Goal: Information Seeking & Learning: Learn about a topic

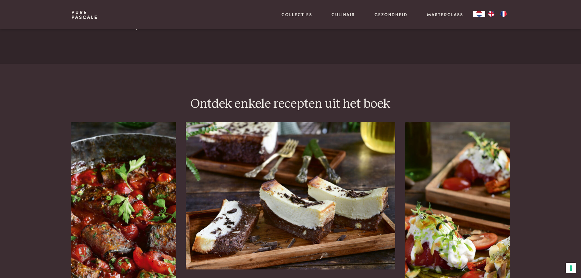
scroll to position [732, 0]
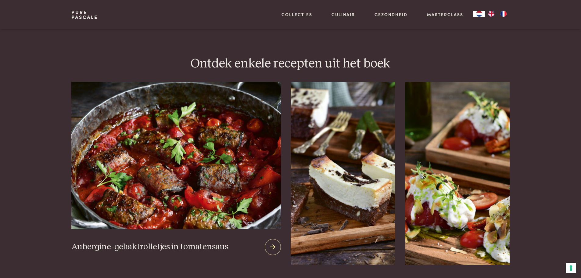
click at [218, 202] on img at bounding box center [175, 155] width 209 height 147
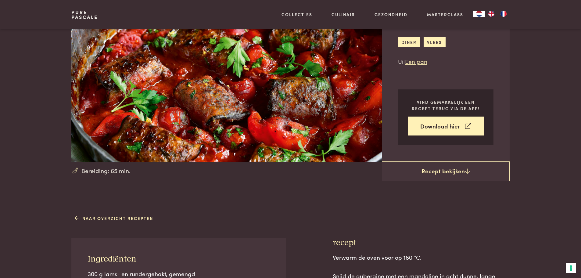
scroll to position [61, 0]
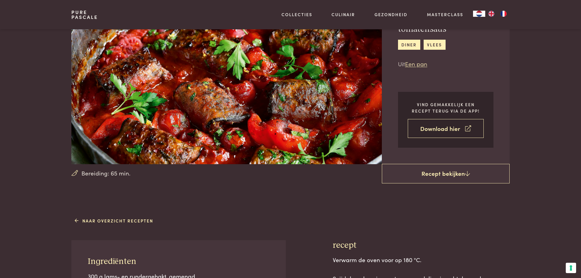
click at [434, 131] on link "Download hier" at bounding box center [446, 128] width 76 height 19
click at [440, 130] on link "Download hier" at bounding box center [446, 128] width 76 height 19
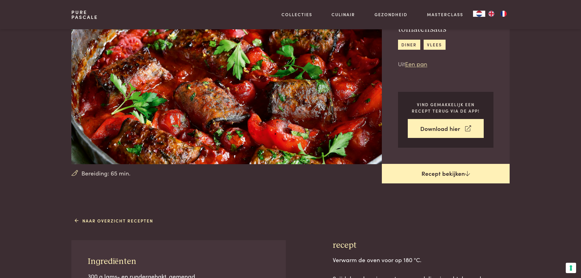
click at [438, 175] on link "Recept bekijken" at bounding box center [446, 174] width 128 height 20
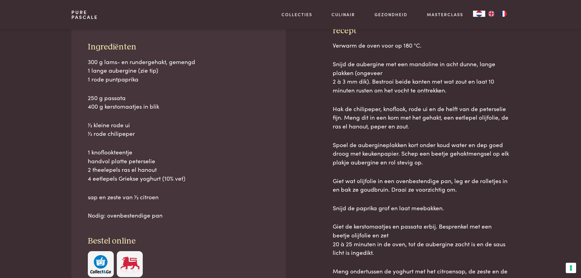
scroll to position [276, 0]
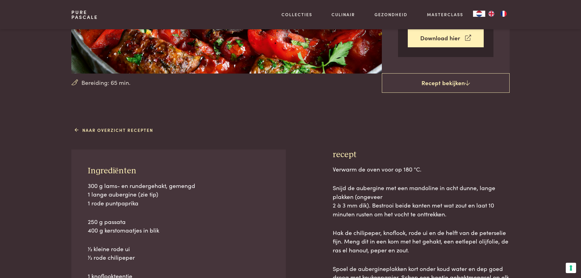
scroll to position [152, 0]
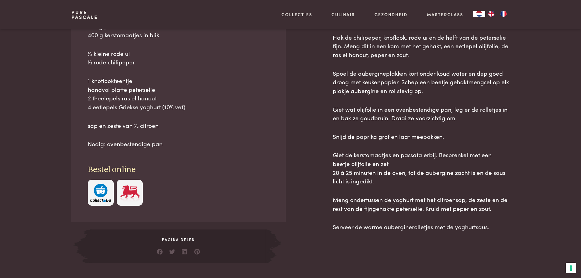
scroll to position [427, 0]
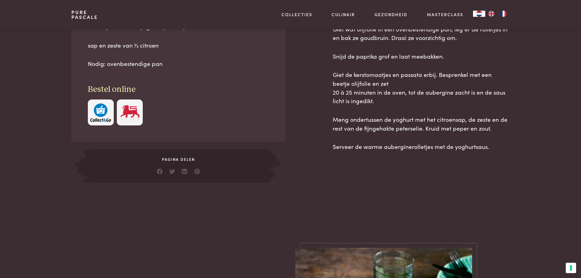
click at [173, 204] on main "Bereiding: 65 min. Aubergine-gehaktrolletjes in tomatensaus diner vlees Uit Een…" at bounding box center [290, 256] width 581 height 1366
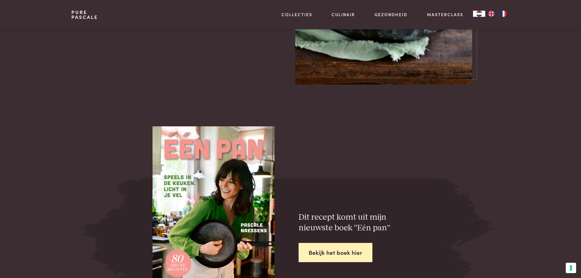
scroll to position [884, 0]
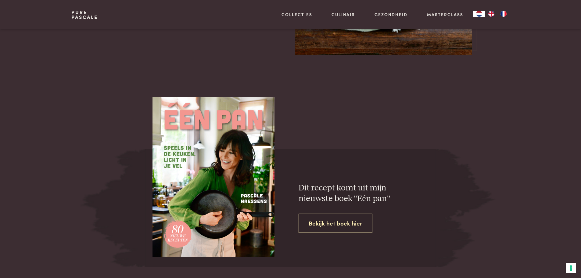
click at [329, 223] on link "Bekijk het boek hier" at bounding box center [335, 222] width 74 height 19
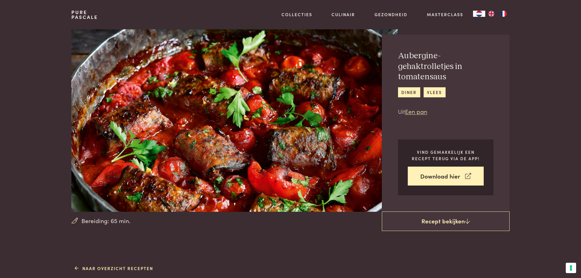
scroll to position [0, 0]
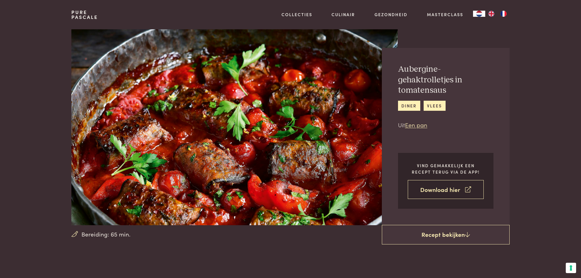
click at [435, 188] on link "Download hier" at bounding box center [446, 189] width 76 height 19
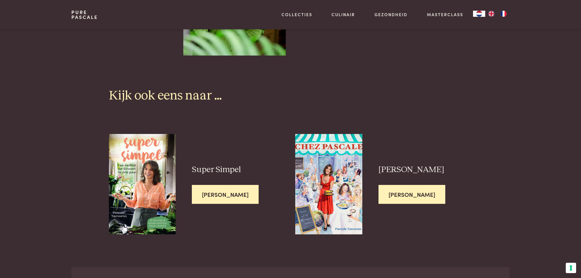
scroll to position [1616, 0]
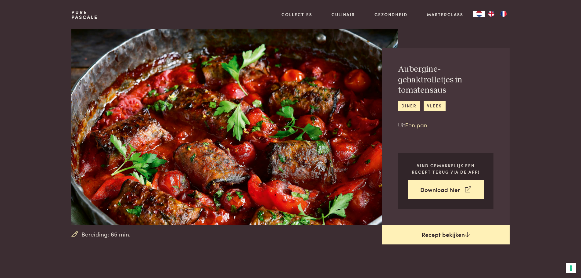
click at [439, 234] on link "Recept bekijken" at bounding box center [446, 235] width 128 height 20
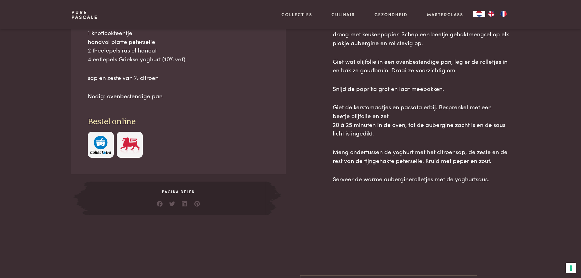
scroll to position [398, 0]
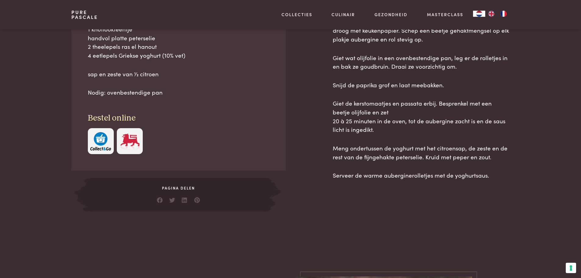
drag, startPoint x: 87, startPoint y: 74, endPoint x: 502, endPoint y: 182, distance: 428.7
click at [502, 182] on div "Ingrediënten 300 g lams- en rundergehakt, gemengd 1 lange aubergine (zie tip) 1…" at bounding box center [290, 57] width 438 height 308
copy div "Ingrediënten 300 g lams- en rundergehakt, gemengd 1 lange aubergine (zie tip) 1…"
click at [32, 109] on div "Naar overzicht recepten Ingrediënten 300 g lams- en rundergehakt, gemengd 1 lan…" at bounding box center [290, 44] width 581 height 333
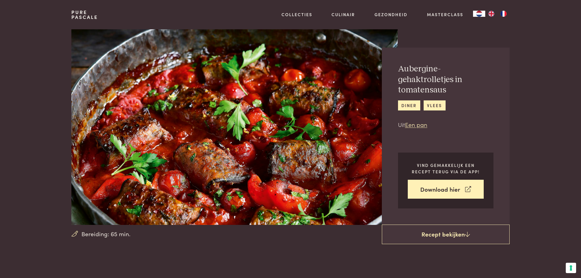
scroll to position [0, 0]
click at [171, 129] on img at bounding box center [234, 127] width 326 height 196
click at [191, 130] on img at bounding box center [234, 127] width 326 height 196
click at [46, 79] on section "Bereiding: 65 min. Aubergine-gehaktrolletjes in tomatensaus diner vlees Uit Een…" at bounding box center [290, 127] width 581 height 196
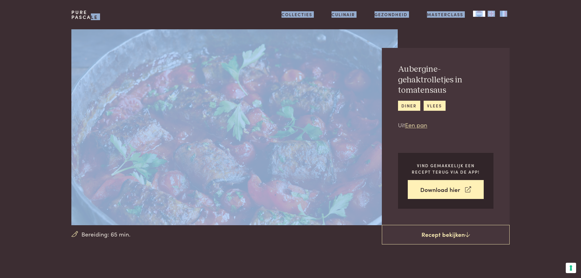
drag, startPoint x: 71, startPoint y: 23, endPoint x: 269, endPoint y: 187, distance: 257.2
